Goal: Information Seeking & Learning: Learn about a topic

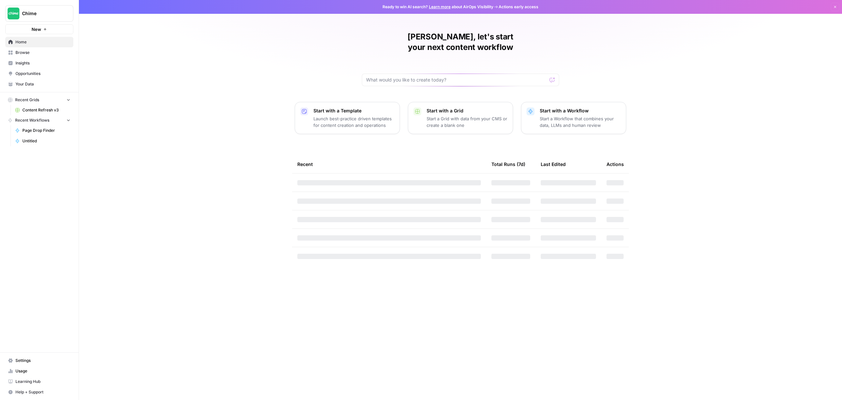
click at [51, 60] on link "Insights" at bounding box center [39, 63] width 68 height 11
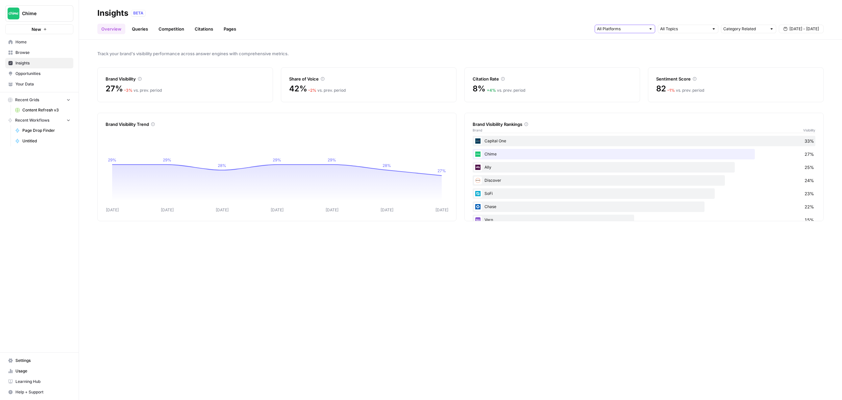
click at [640, 29] on input "text" at bounding box center [621, 29] width 49 height 7
click at [642, 50] on div "ChatGPT" at bounding box center [624, 52] width 49 height 7
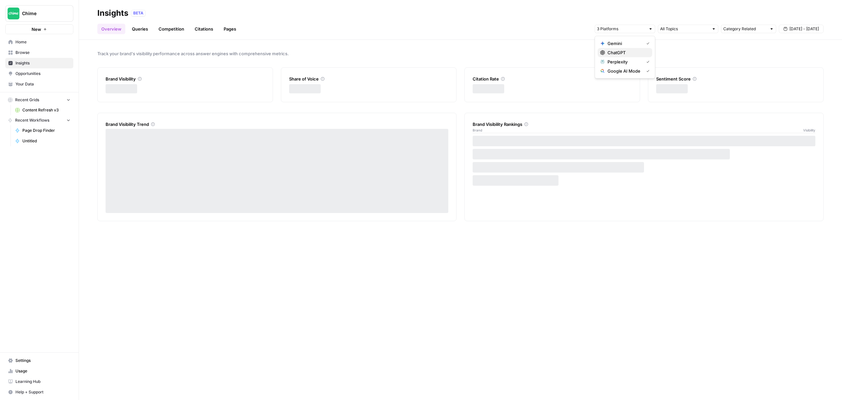
click at [642, 50] on span "ChatGPT" at bounding box center [627, 52] width 39 height 7
click at [640, 41] on span "Gemini" at bounding box center [625, 43] width 34 height 7
click at [638, 60] on span "Perplexity" at bounding box center [625, 62] width 34 height 7
click at [637, 71] on span "Google AI Mode" at bounding box center [625, 71] width 34 height 7
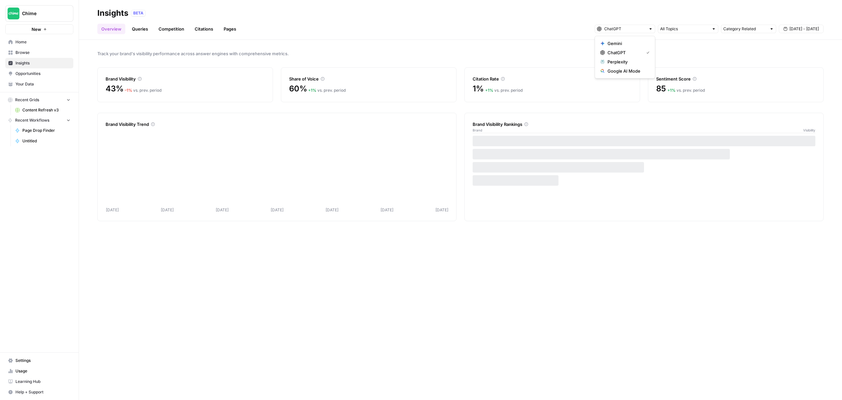
click at [439, 295] on div "Track your brand's visibility performance across answer engines with comprehens…" at bounding box center [460, 220] width 763 height 361
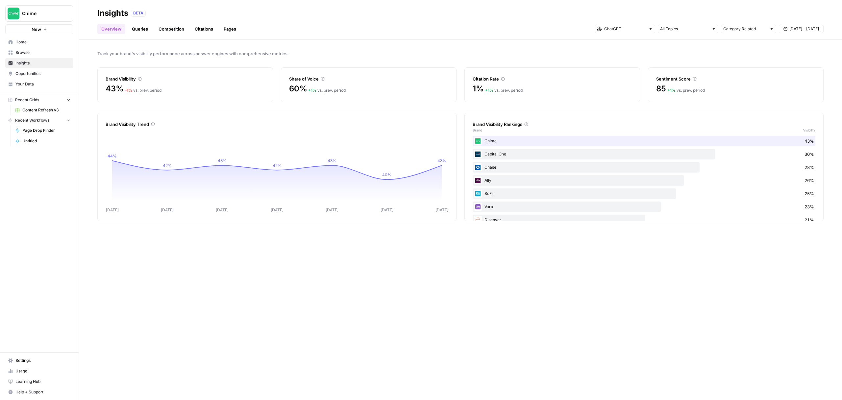
click at [808, 32] on span "[DATE] - [DATE]" at bounding box center [805, 29] width 30 height 6
click at [764, 70] on div "1" at bounding box center [762, 68] width 9 height 9
click at [794, 102] on div "25" at bounding box center [794, 100] width 9 height 9
click at [141, 30] on link "Queries" at bounding box center [140, 29] width 24 height 11
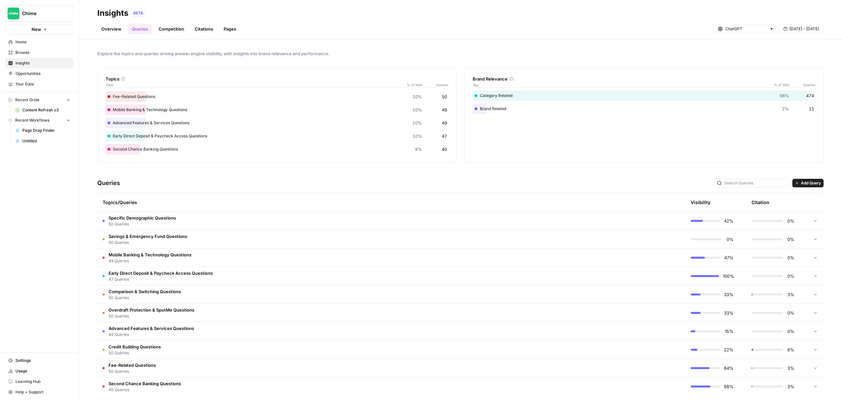
scroll to position [6, 0]
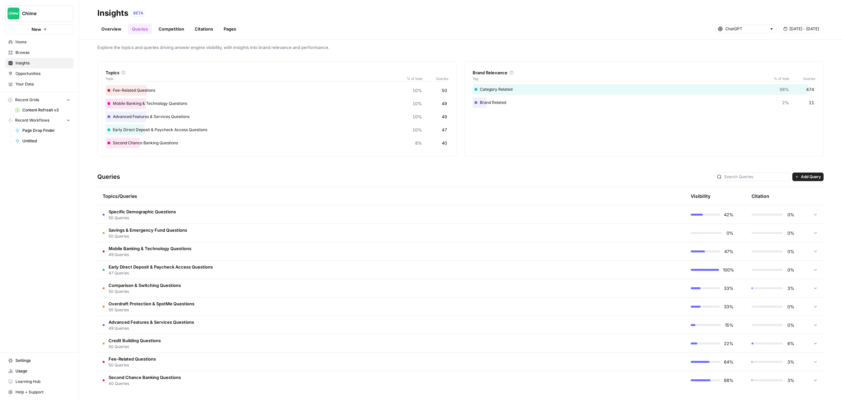
click at [132, 346] on span "50 Queries" at bounding box center [135, 347] width 52 height 6
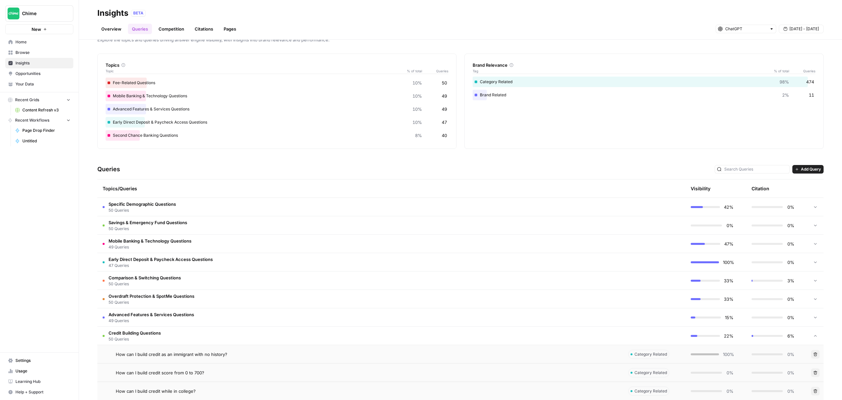
scroll to position [0, 0]
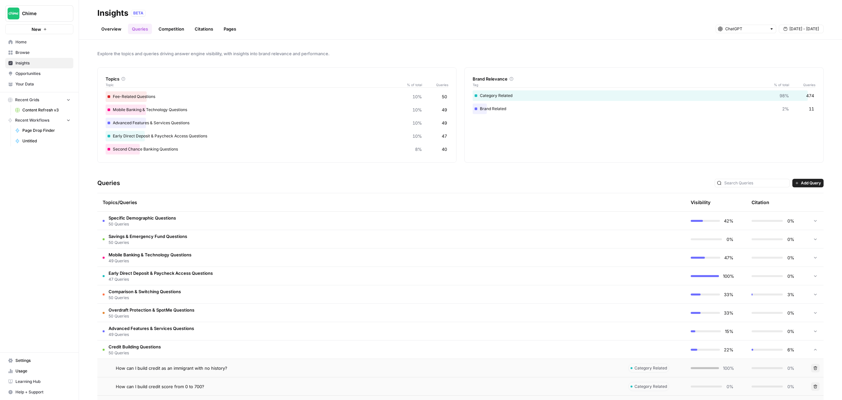
click at [156, 240] on span "50 Queries" at bounding box center [148, 243] width 79 height 6
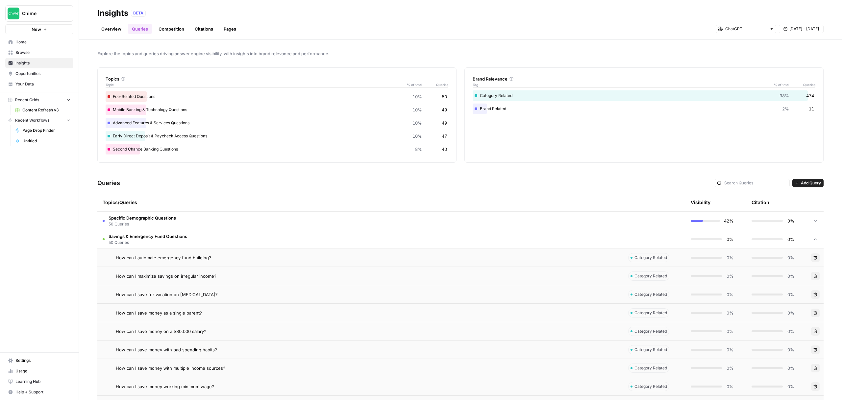
click at [140, 244] on span "50 Queries" at bounding box center [148, 243] width 79 height 6
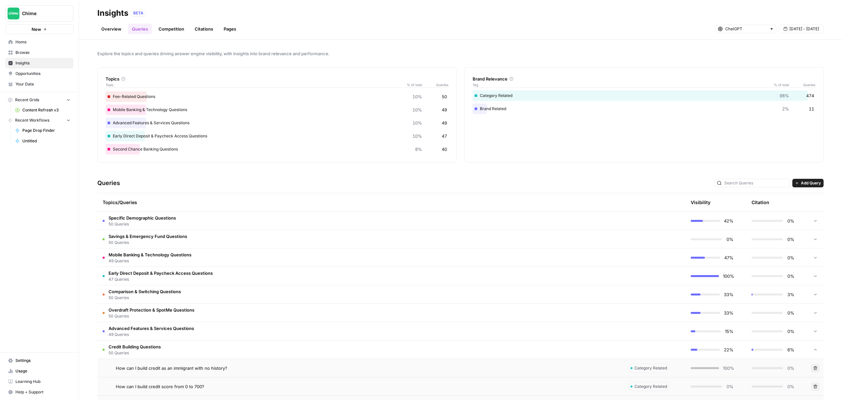
click at [152, 353] on span "50 Queries" at bounding box center [135, 353] width 52 height 6
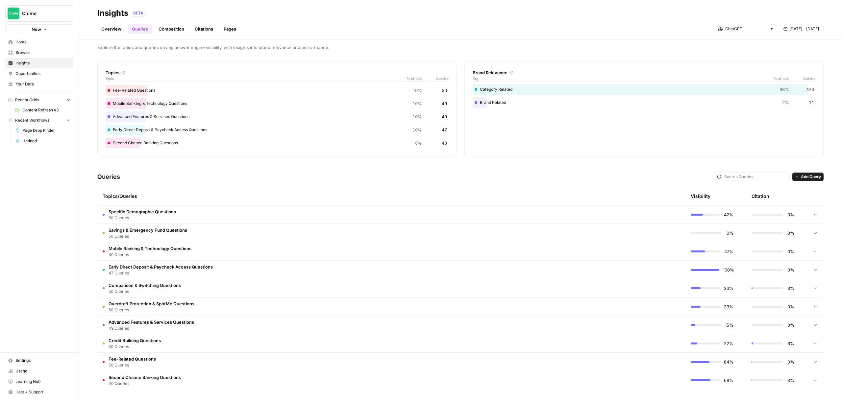
click at [146, 305] on span "Overdraft Protection & SpotMe Questions" at bounding box center [152, 304] width 86 height 7
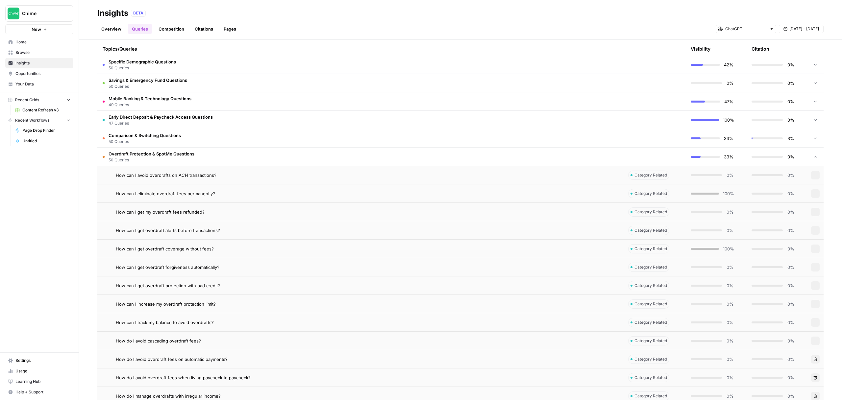
scroll to position [0, 0]
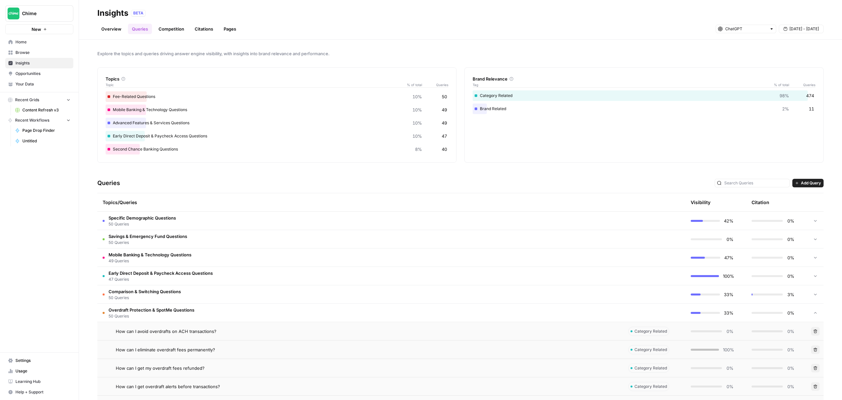
click at [140, 312] on span "Overdraft Protection & SpotMe Questions" at bounding box center [152, 310] width 86 height 7
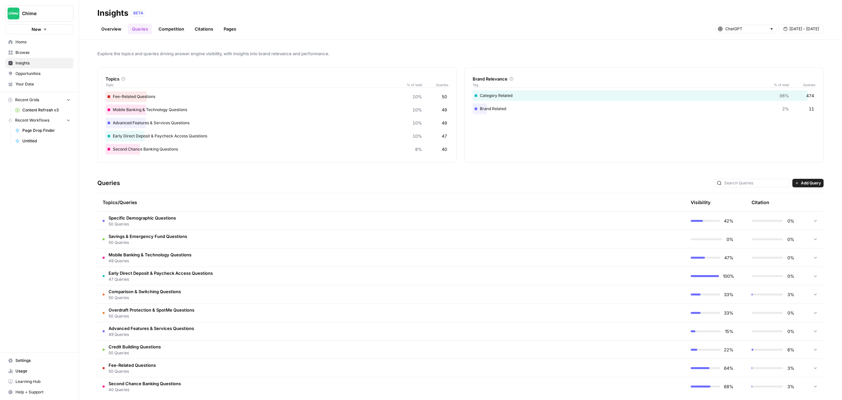
click at [108, 27] on link "Overview" at bounding box center [111, 29] width 28 height 11
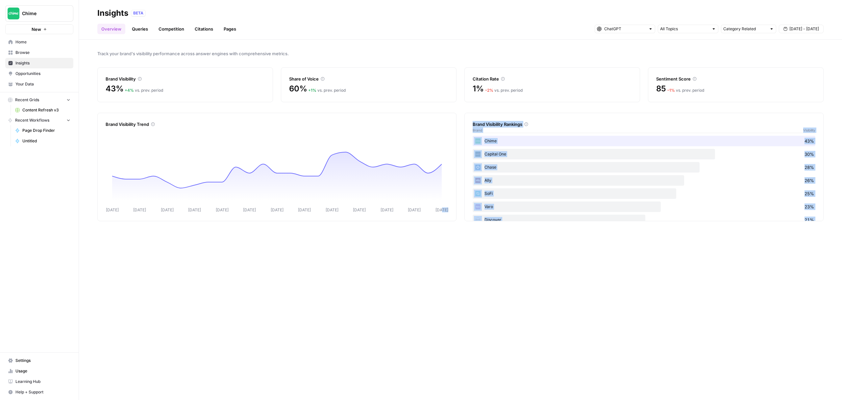
drag, startPoint x: 442, startPoint y: 385, endPoint x: 516, endPoint y: 366, distance: 76.0
click at [516, 366] on div "Track your brand's visibility performance across answer engines with comprehens…" at bounding box center [460, 220] width 763 height 361
click at [485, 261] on div "Track your brand's visibility performance across answer engines with comprehens…" at bounding box center [460, 220] width 763 height 361
click at [143, 30] on link "Queries" at bounding box center [140, 29] width 24 height 11
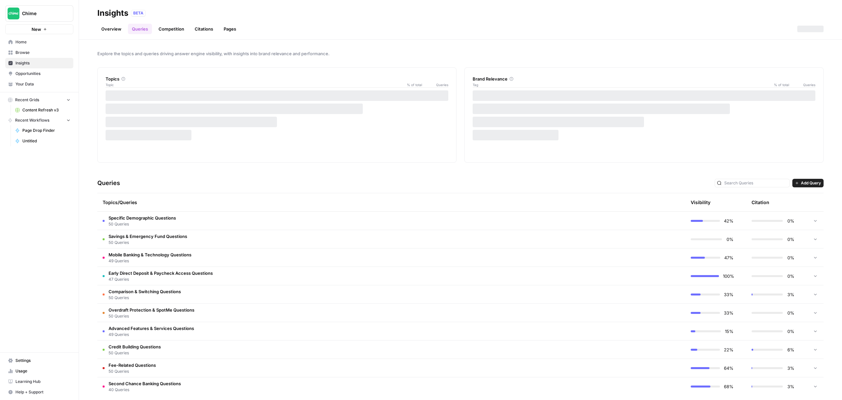
click at [122, 28] on link "Overview" at bounding box center [111, 29] width 28 height 11
